Goal: Information Seeking & Learning: Learn about a topic

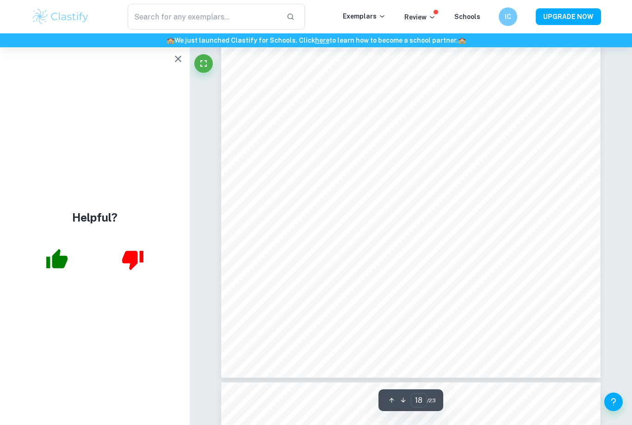
scroll to position [9664, 0]
click at [175, 61] on icon "button" at bounding box center [178, 58] width 11 height 11
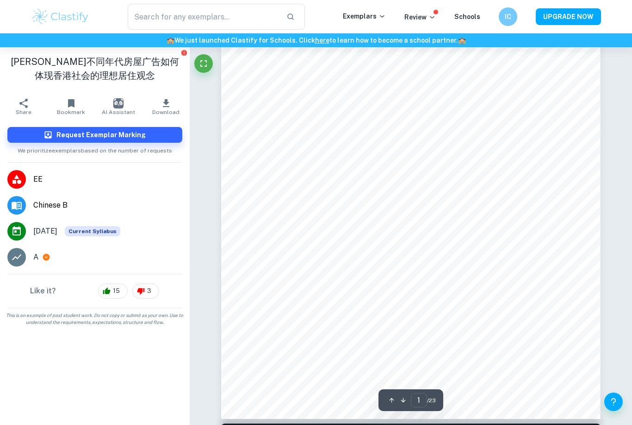
scroll to position [177, 0]
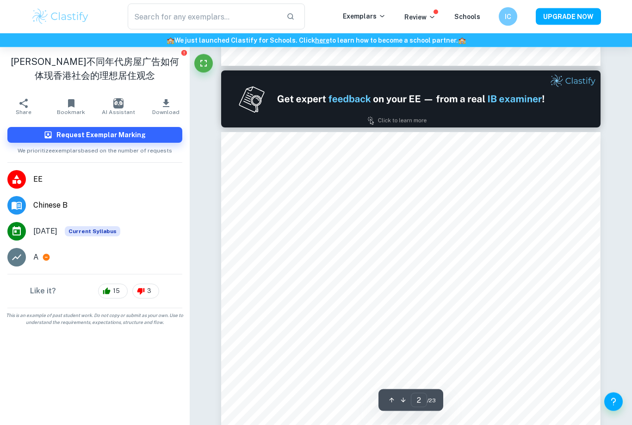
type input "1"
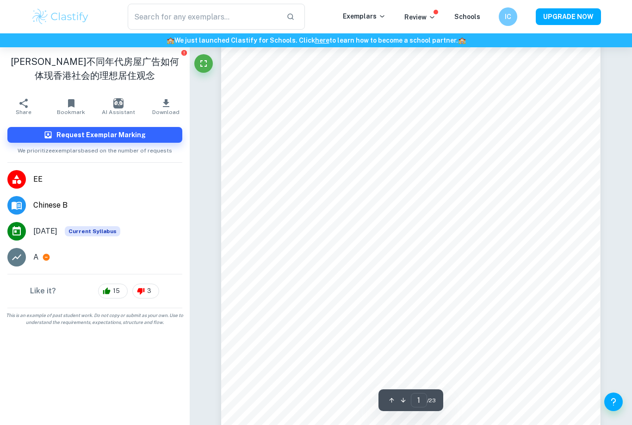
scroll to position [47, 0]
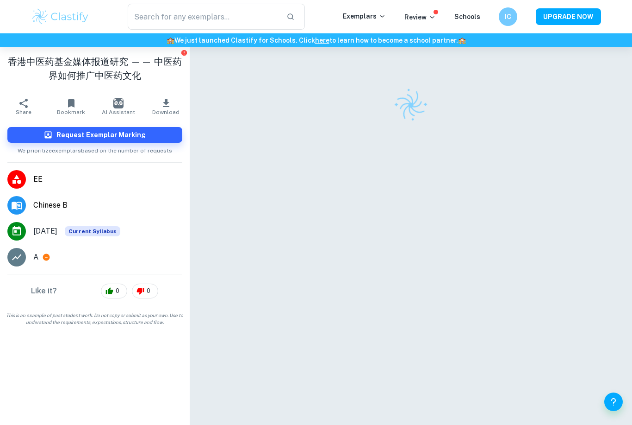
checkbox input "true"
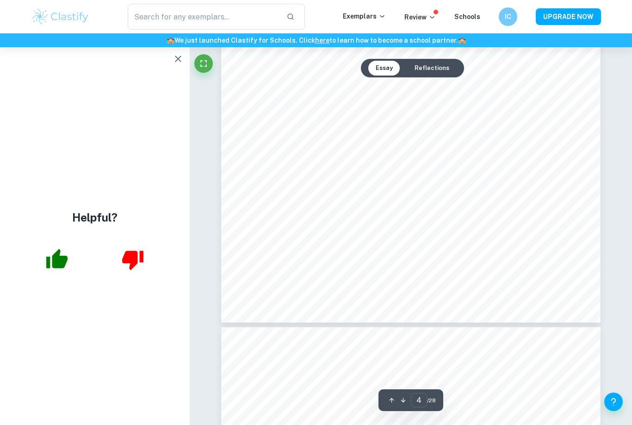
scroll to position [2019, 0]
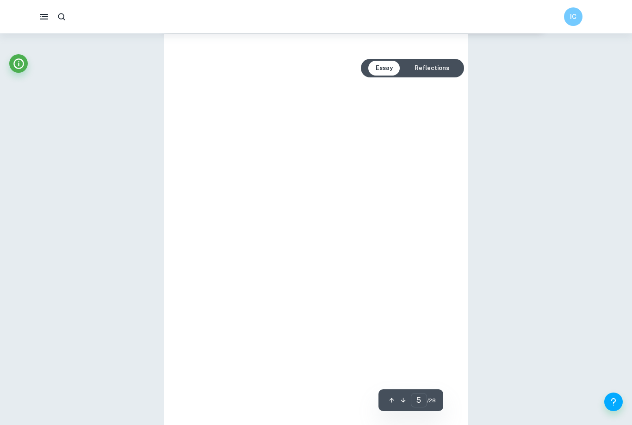
type input "4"
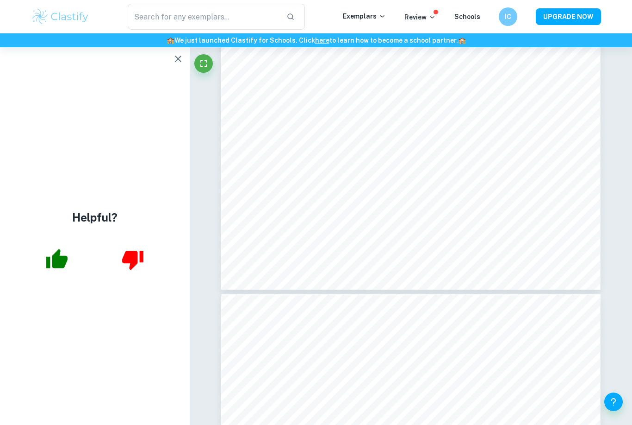
scroll to position [2080, 0]
